Goal: Information Seeking & Learning: Learn about a topic

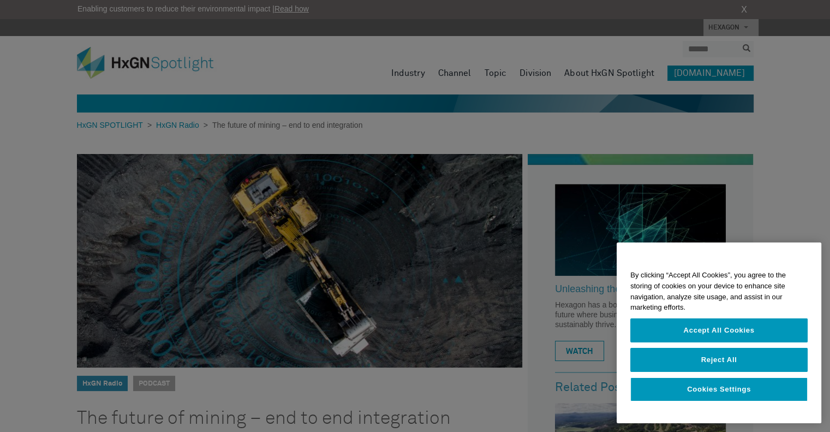
click at [241, 236] on div at bounding box center [415, 216] width 830 height 432
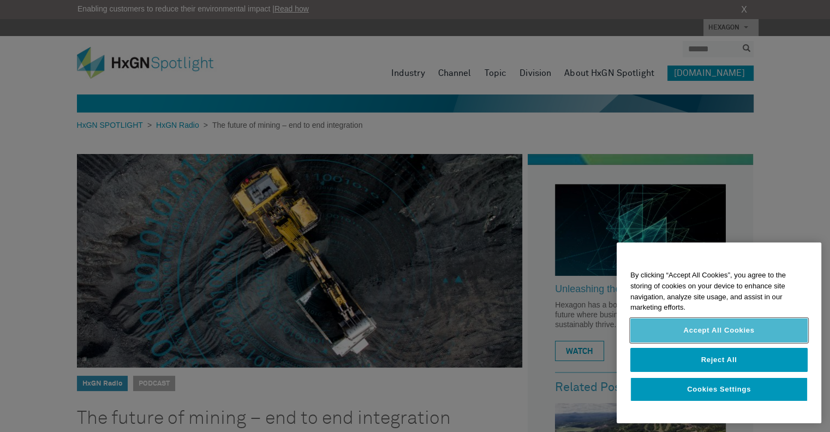
click at [705, 332] on button "Accept All Cookies" at bounding box center [718, 330] width 177 height 24
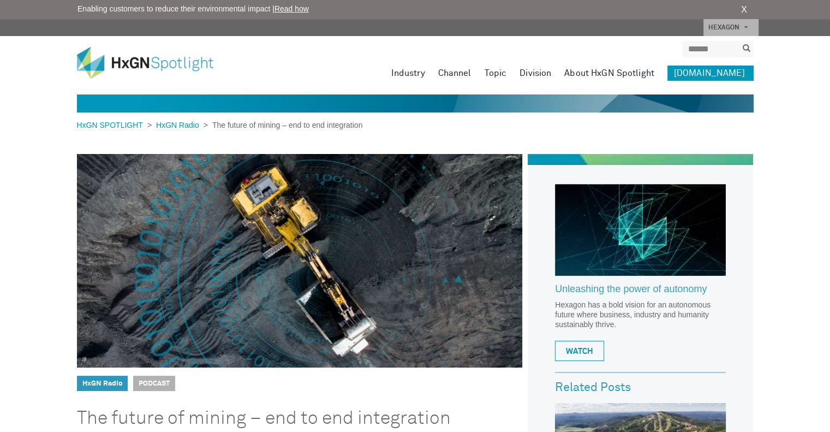
click at [278, 249] on div "Listen:" at bounding box center [302, 281] width 451 height 254
click at [270, 249] on div "Listen:" at bounding box center [302, 281] width 451 height 254
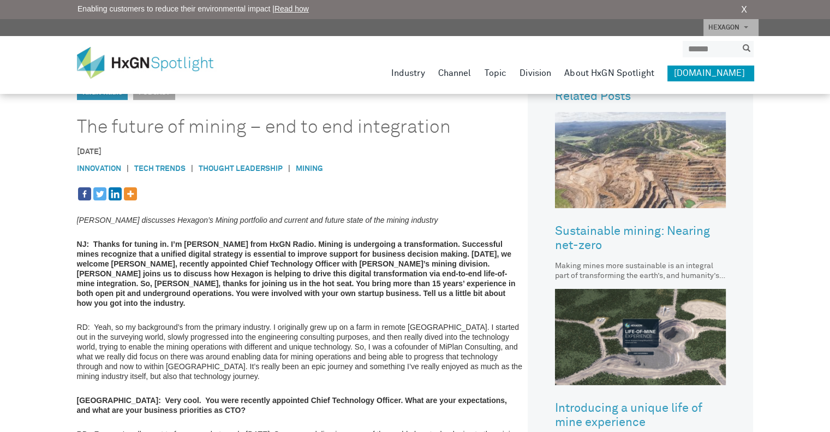
click at [570, 189] on img at bounding box center [640, 160] width 171 height 96
